Goal: Check status: Check status

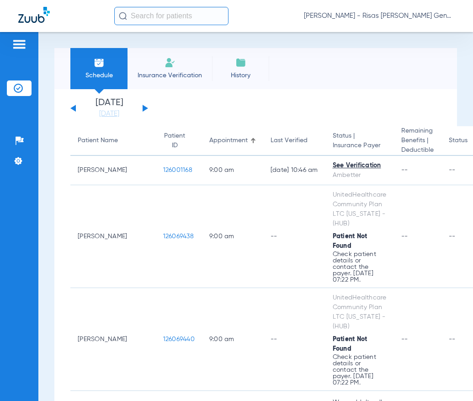
click at [146, 110] on div "Wednesday 06-11-2025 Thursday 06-12-2025 Friday 06-13-2025 Saturday 06-14-2025 …" at bounding box center [109, 108] width 78 height 20
click at [143, 107] on button at bounding box center [145, 108] width 5 height 7
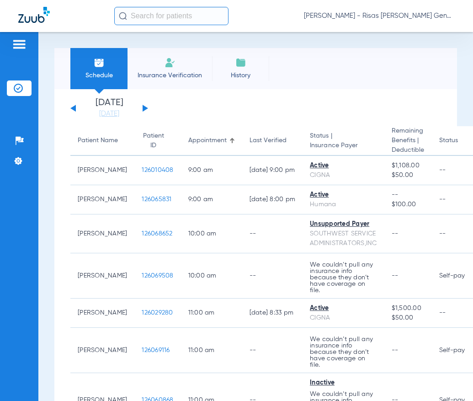
click at [74, 108] on button at bounding box center [72, 108] width 5 height 7
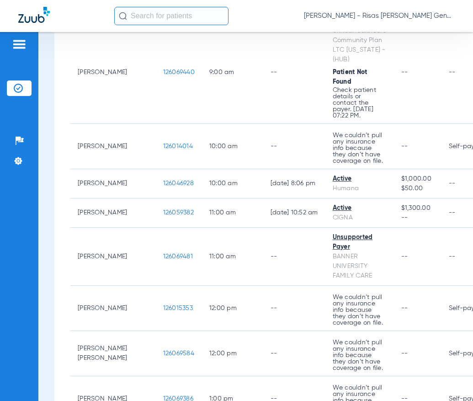
scroll to position [274, 0]
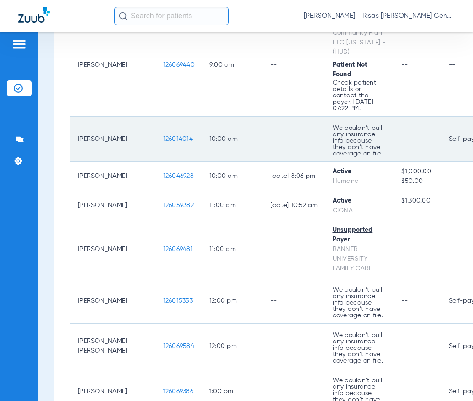
click at [163, 140] on span "126014014" at bounding box center [178, 139] width 30 height 6
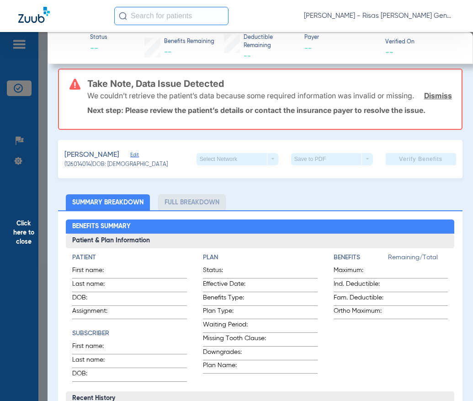
scroll to position [75, 0]
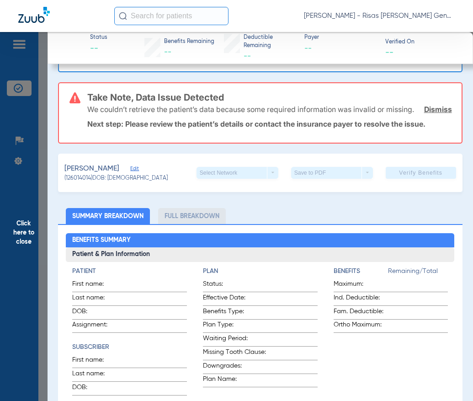
click at [200, 224] on li "Full Breakdown" at bounding box center [192, 216] width 68 height 16
click at [219, 224] on li "Full Breakdown" at bounding box center [192, 216] width 68 height 16
click at [212, 224] on li "Full Breakdown" at bounding box center [192, 216] width 68 height 16
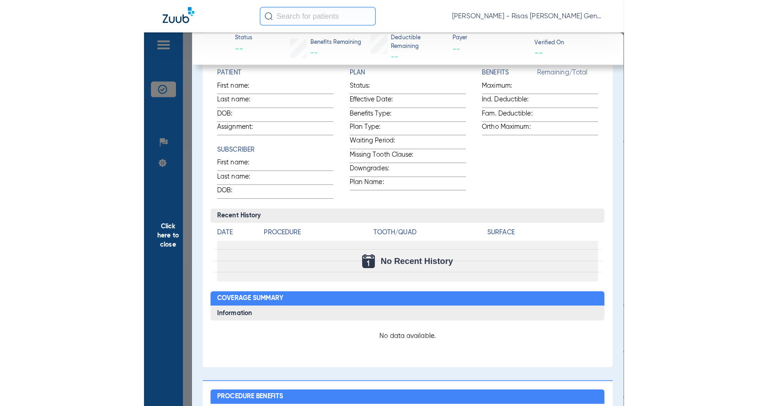
scroll to position [91, 0]
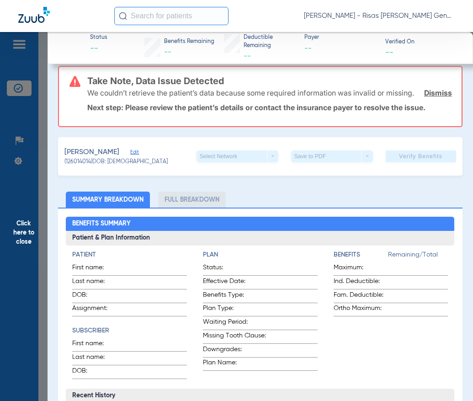
click at [128, 207] on li "Summary Breakdown" at bounding box center [108, 199] width 84 height 16
click at [184, 201] on li "Full Breakdown" at bounding box center [192, 199] width 68 height 16
click at [214, 204] on li "Full Breakdown" at bounding box center [192, 199] width 68 height 16
click at [209, 206] on li "Full Breakdown" at bounding box center [192, 199] width 68 height 16
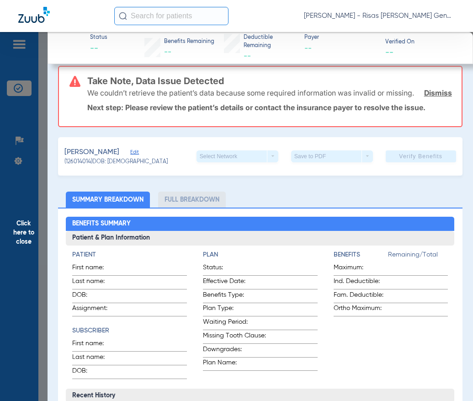
click at [215, 207] on li "Full Breakdown" at bounding box center [192, 199] width 68 height 16
click at [225, 206] on li "Full Breakdown" at bounding box center [192, 199] width 68 height 16
click at [179, 207] on li "Full Breakdown" at bounding box center [192, 199] width 68 height 16
click at [125, 207] on li "Summary Breakdown" at bounding box center [108, 199] width 84 height 16
click at [165, 202] on li "Full Breakdown" at bounding box center [192, 199] width 68 height 16
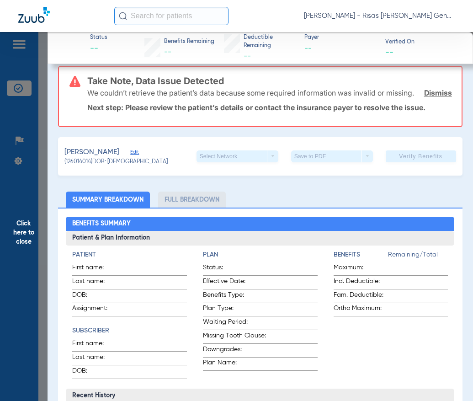
click at [186, 203] on li "Full Breakdown" at bounding box center [192, 199] width 68 height 16
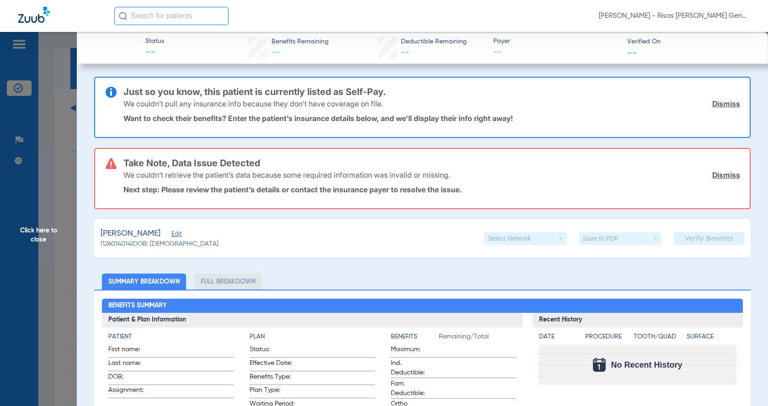
scroll to position [91, 0]
